Goal: Information Seeking & Learning: Check status

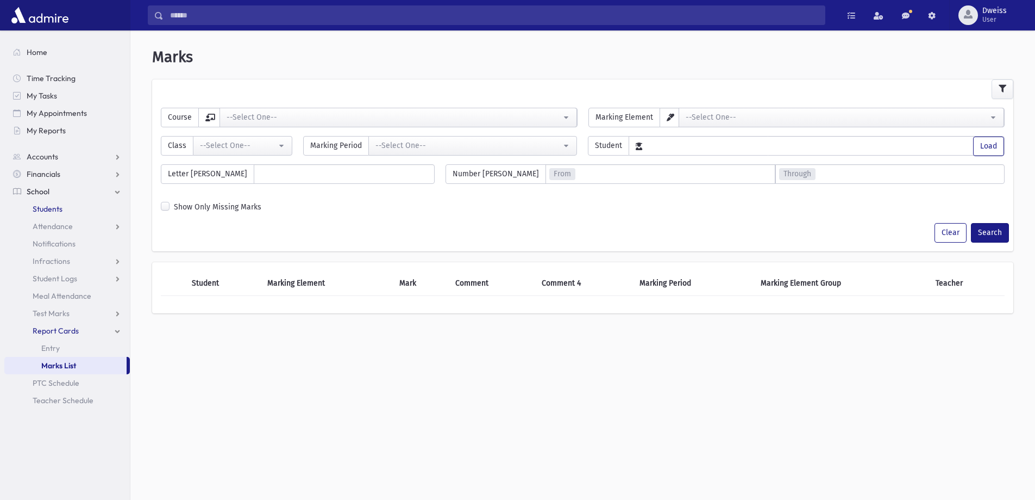
click at [53, 211] on span "Students" at bounding box center [48, 209] width 30 height 10
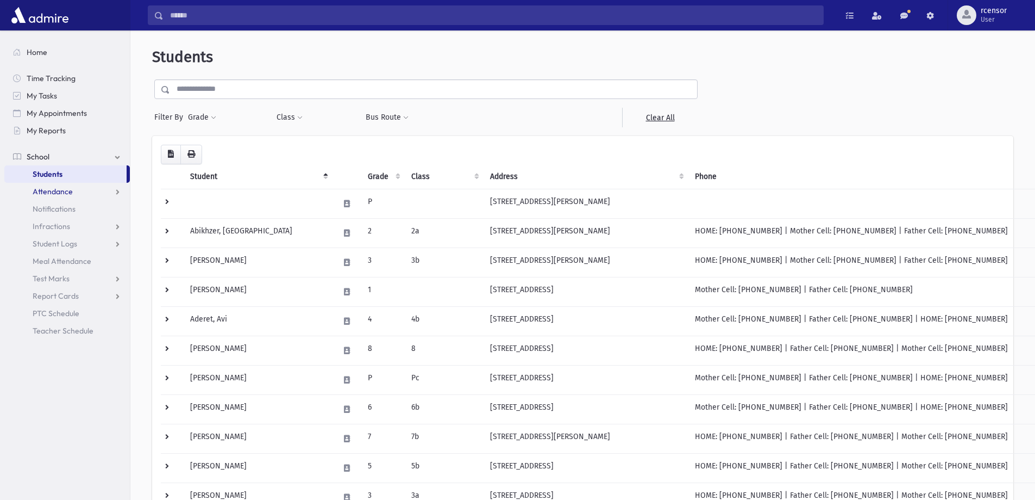
click at [63, 192] on span "Attendance" at bounding box center [53, 191] width 40 height 10
click at [57, 239] on span "Monitoring" at bounding box center [60, 244] width 38 height 10
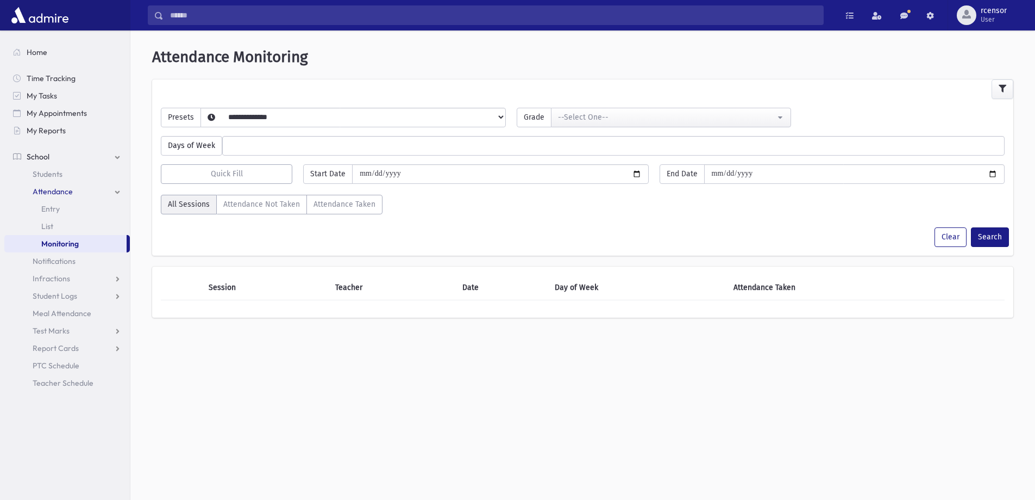
select select
click at [246, 122] on select "**********" at bounding box center [344, 131] width 287 height 18
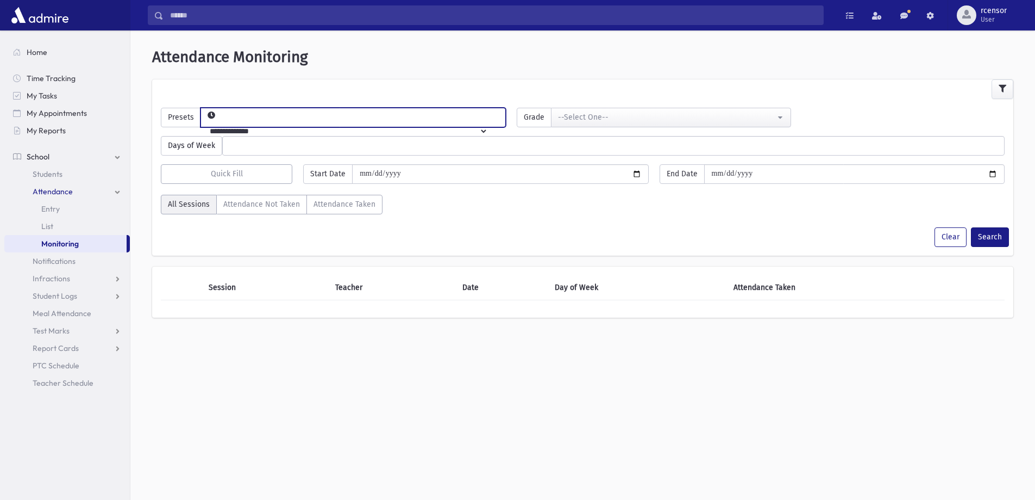
select select "*****"
click at [219, 122] on select "**********" at bounding box center [344, 131] width 287 height 18
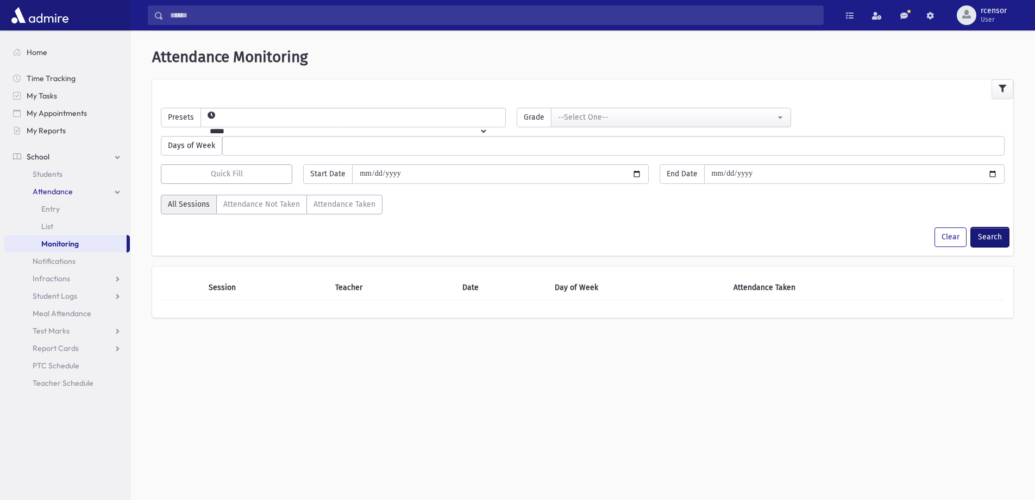
click at [993, 238] on button "Search" at bounding box center [990, 237] width 38 height 20
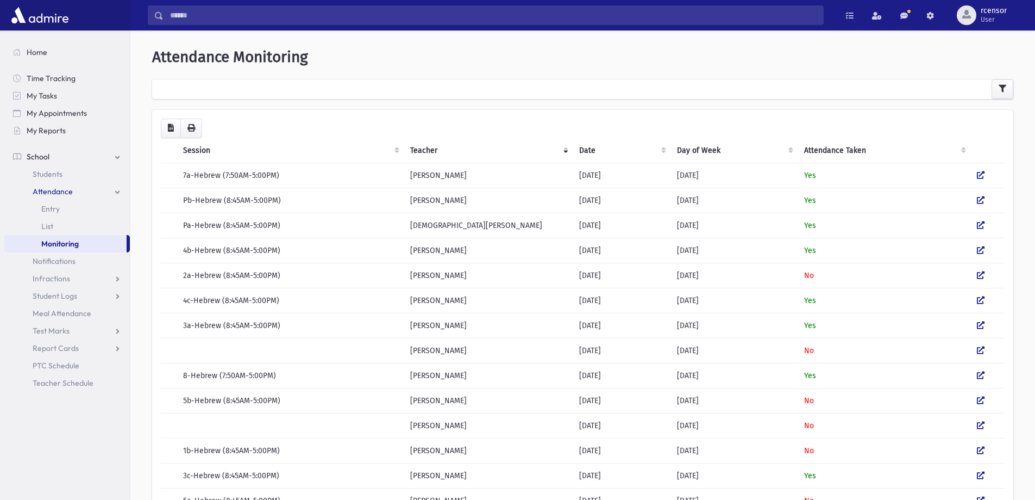
click at [996, 199] on td at bounding box center [988, 200] width 34 height 25
click at [987, 199] on td at bounding box center [988, 200] width 34 height 25
click at [978, 197] on icon at bounding box center [981, 200] width 8 height 8
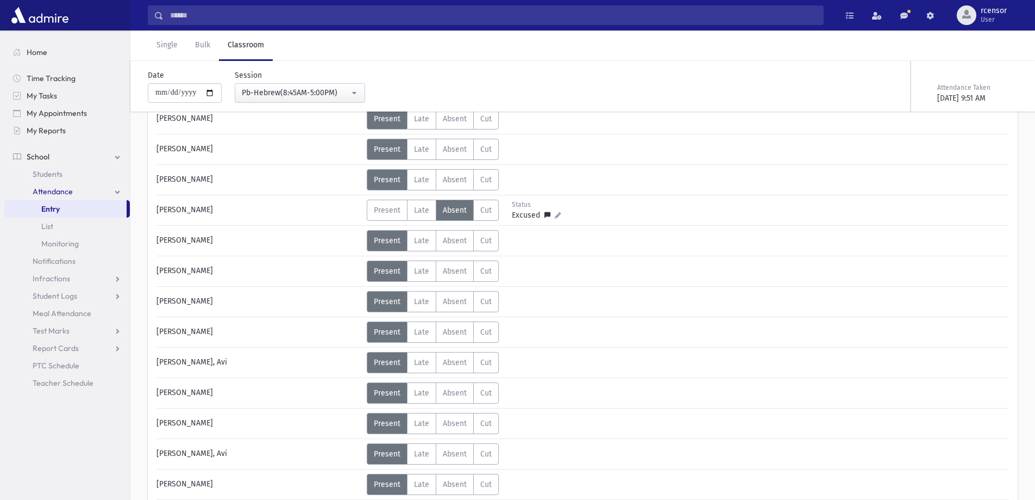
scroll to position [326, 0]
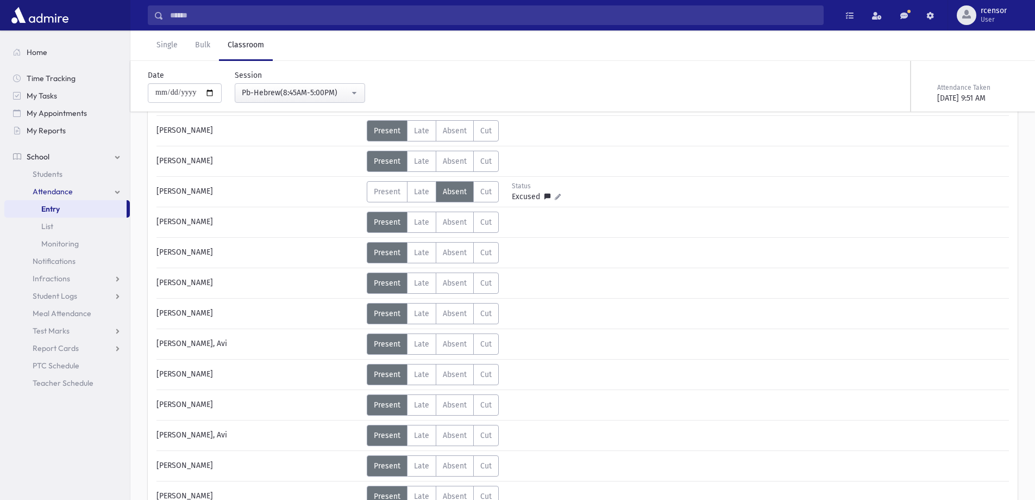
drag, startPoint x: 561, startPoint y: 371, endPoint x: 321, endPoint y: 365, distance: 239.8
click at [324, 365] on div "[PERSON_NAME] Status Unexcused Admin: Present P Late L Absent A Cut C Status" at bounding box center [583, 374] width 864 height 21
click at [278, 366] on div "[PERSON_NAME]" at bounding box center [259, 374] width 216 height 21
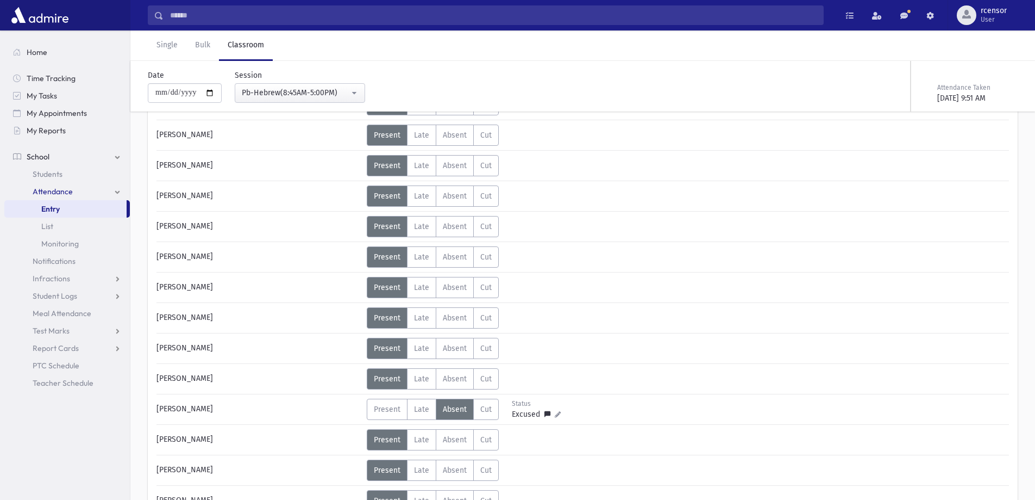
scroll to position [0, 0]
